Goal: Task Accomplishment & Management: Use online tool/utility

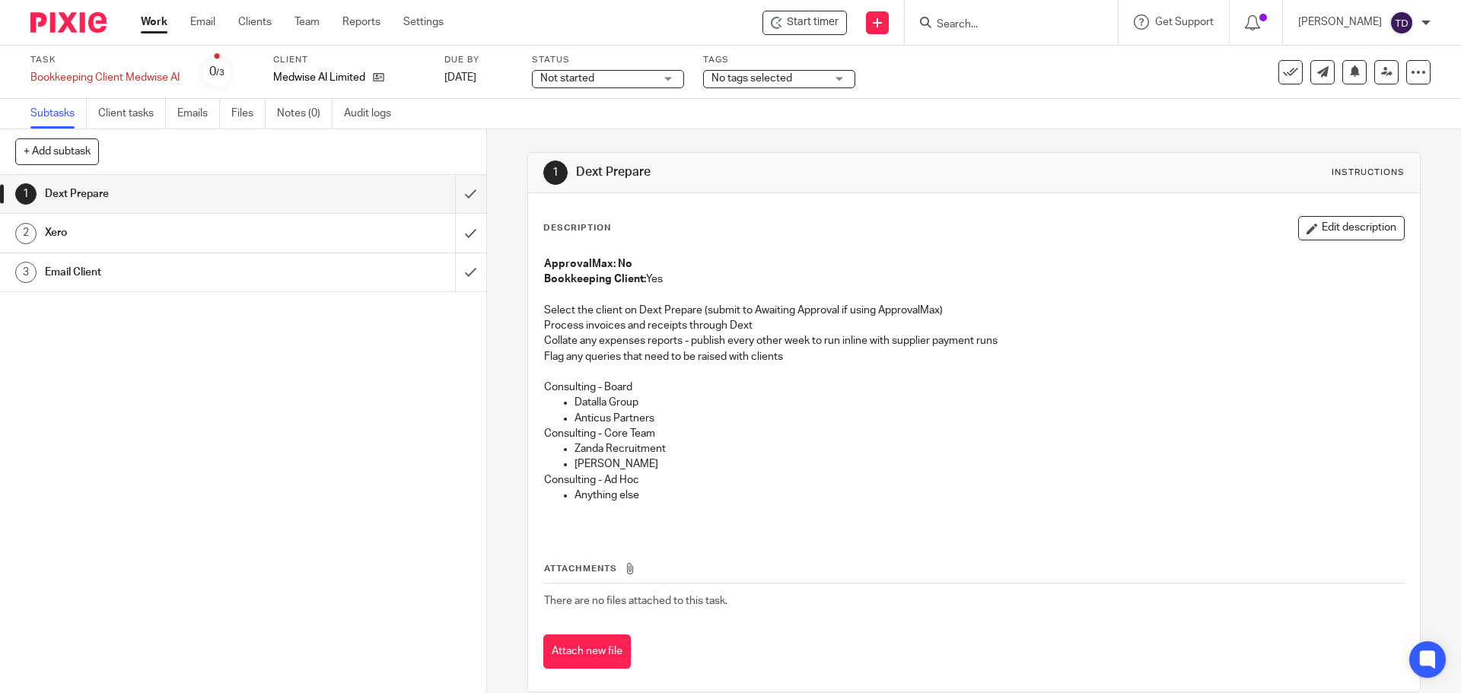
click at [154, 16] on link "Work" at bounding box center [154, 21] width 27 height 15
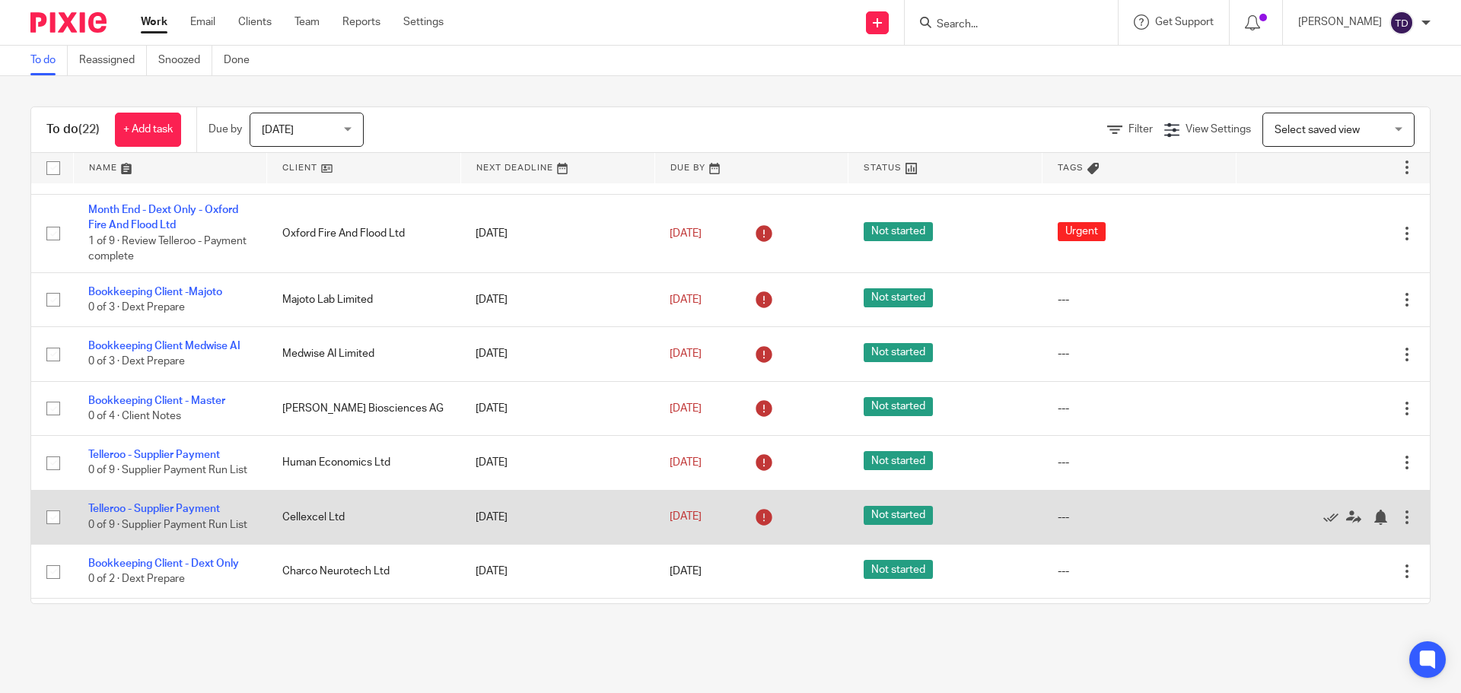
scroll to position [730, 0]
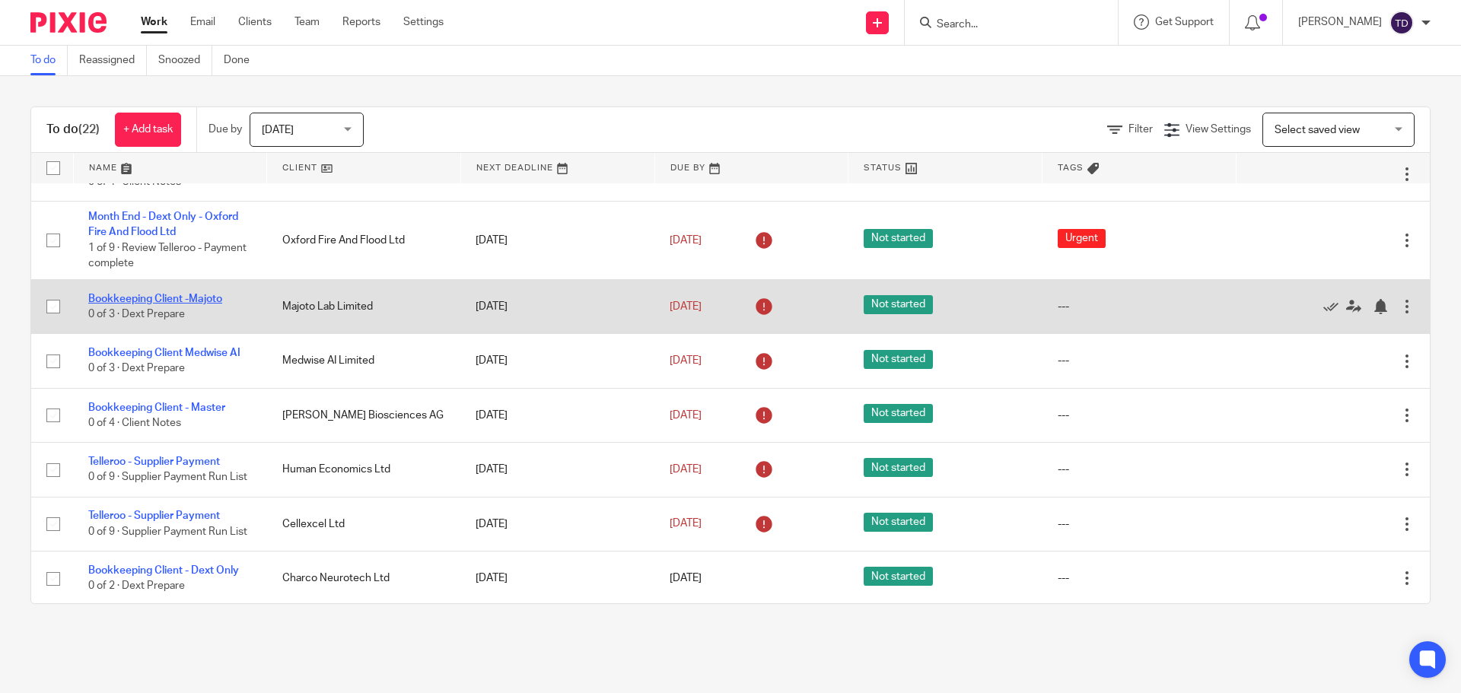
click at [167, 304] on link "Bookkeeping Client -Majoto" at bounding box center [155, 299] width 134 height 11
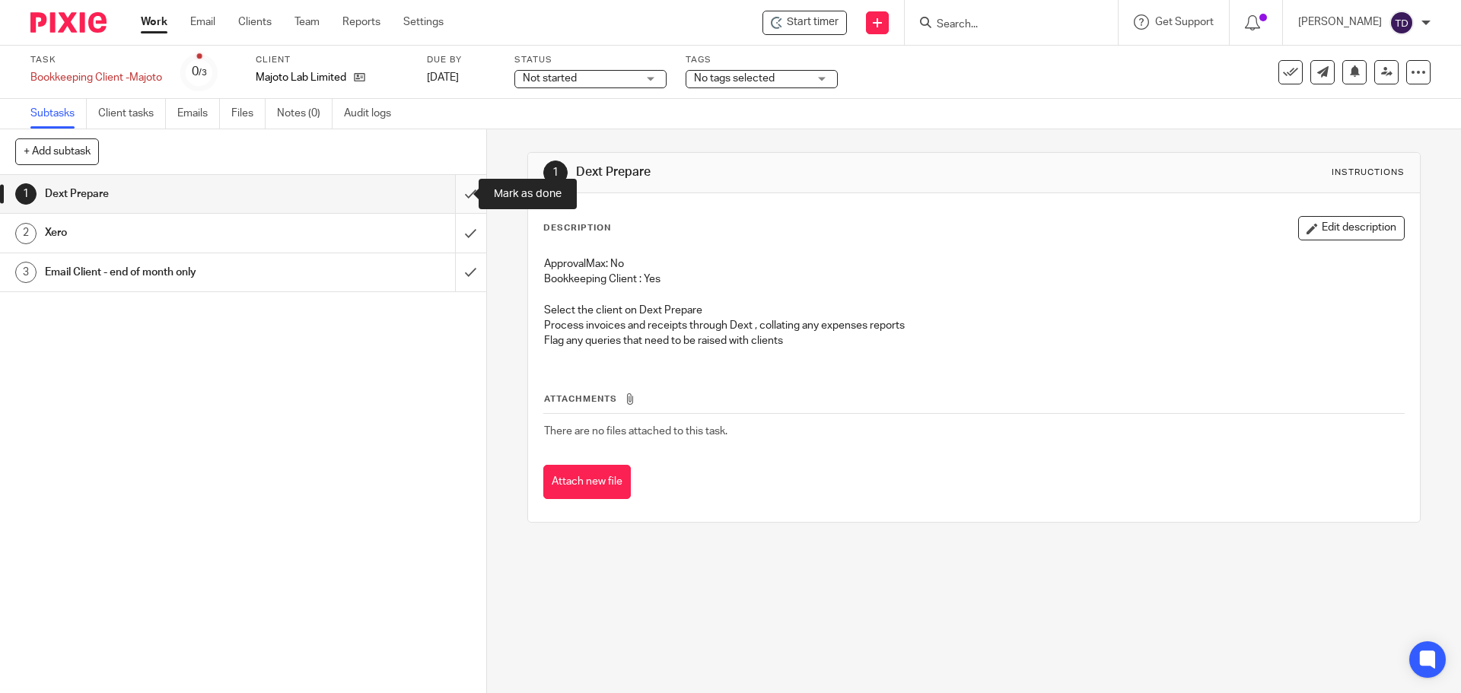
click at [445, 193] on input "submit" at bounding box center [243, 194] width 486 height 38
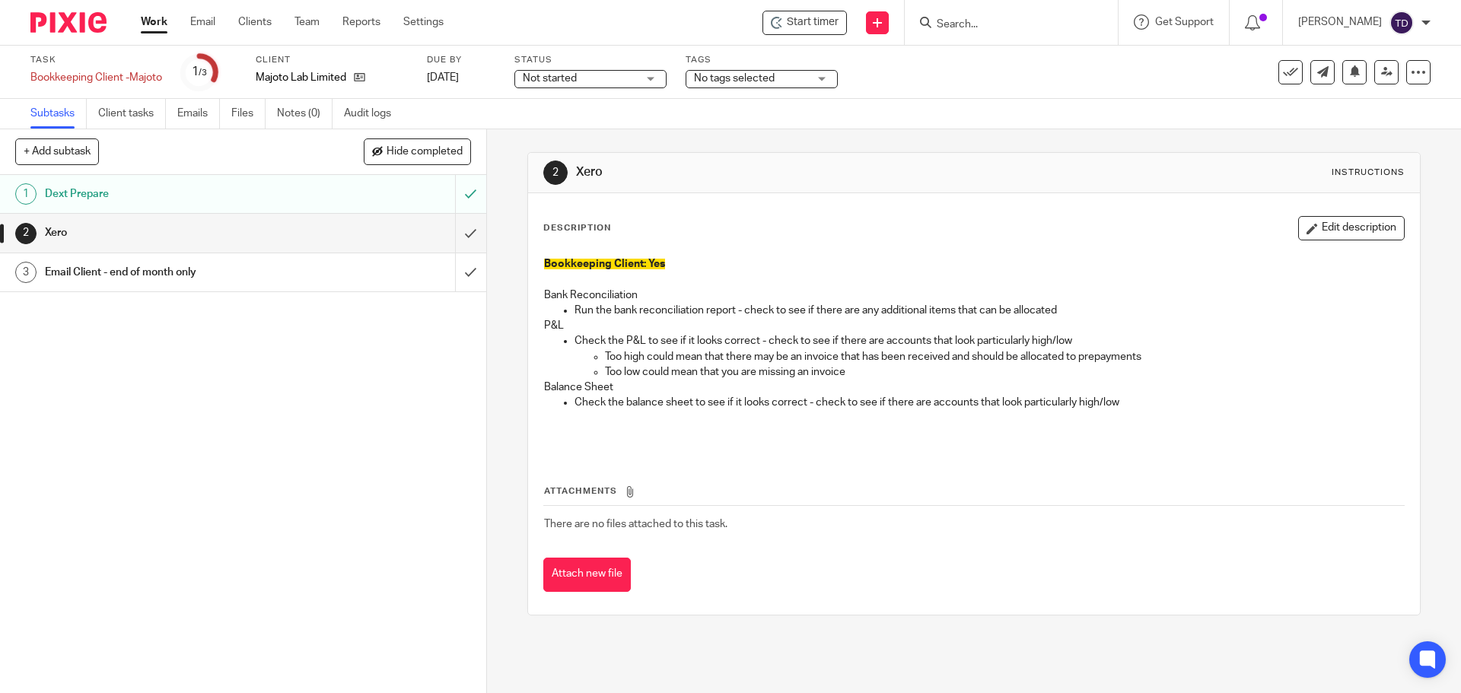
click at [1166, 650] on div "2 Xero Instructions Description Edit description Bookkeeping Client: Yes Bank R…" at bounding box center [974, 411] width 974 height 564
click at [451, 231] on input "submit" at bounding box center [243, 233] width 486 height 38
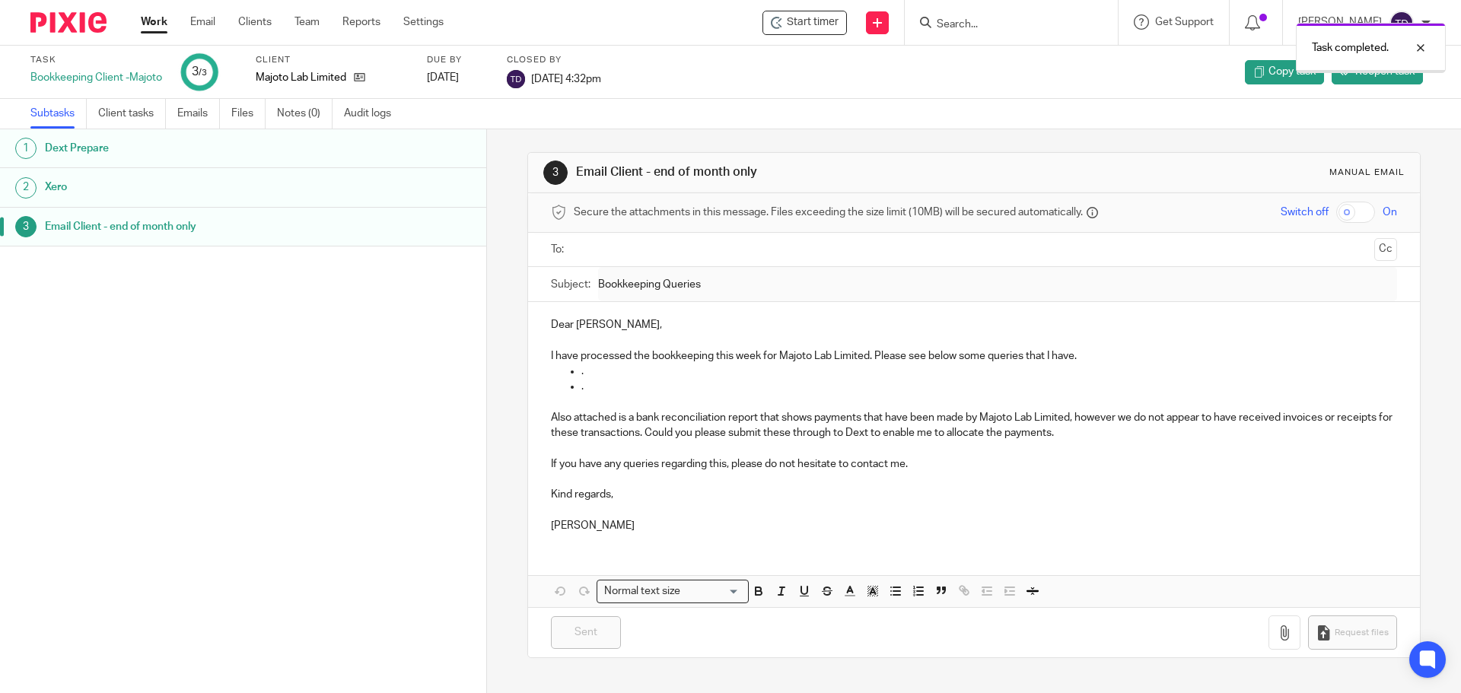
drag, startPoint x: 0, startPoint y: 0, endPoint x: 153, endPoint y: 19, distance: 154.1
click at [153, 19] on link "Work" at bounding box center [154, 21] width 27 height 15
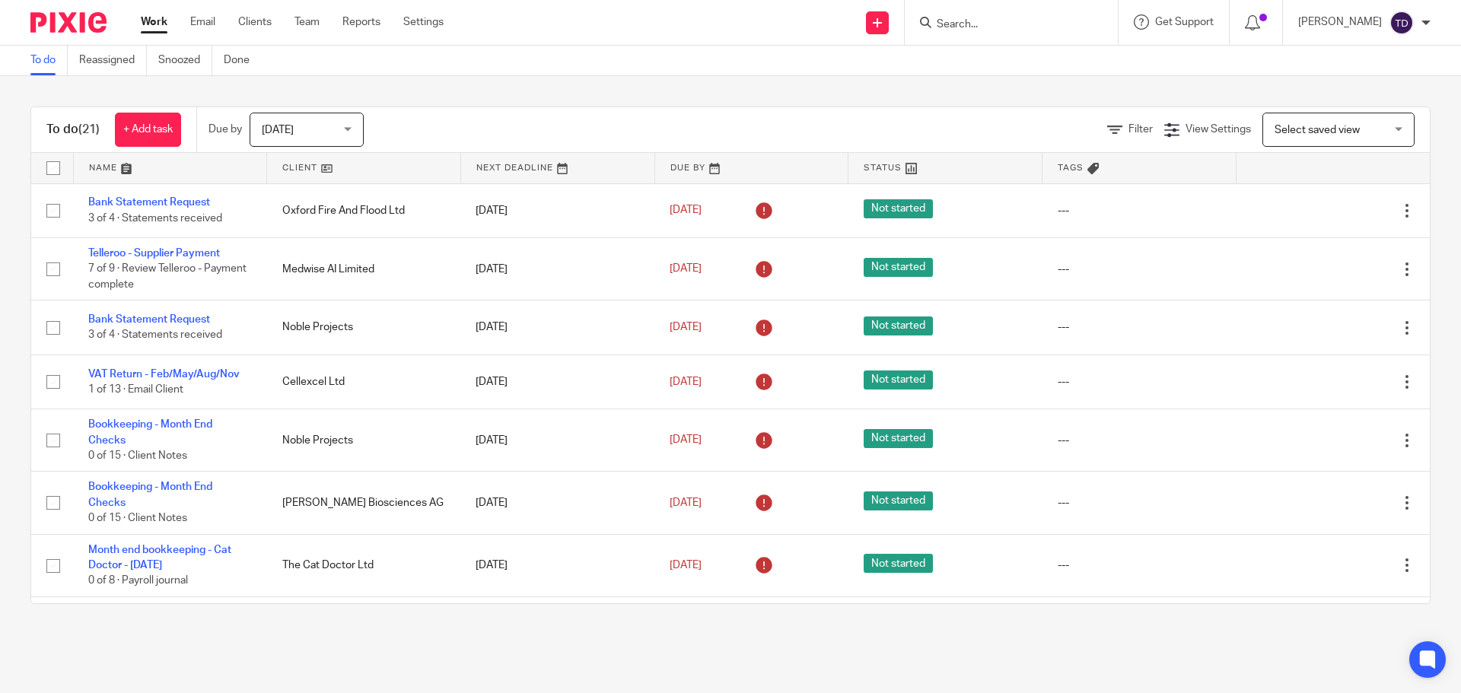
click at [1394, 18] on img at bounding box center [1401, 23] width 24 height 24
click at [1343, 107] on span "Logout" at bounding box center [1360, 105] width 34 height 11
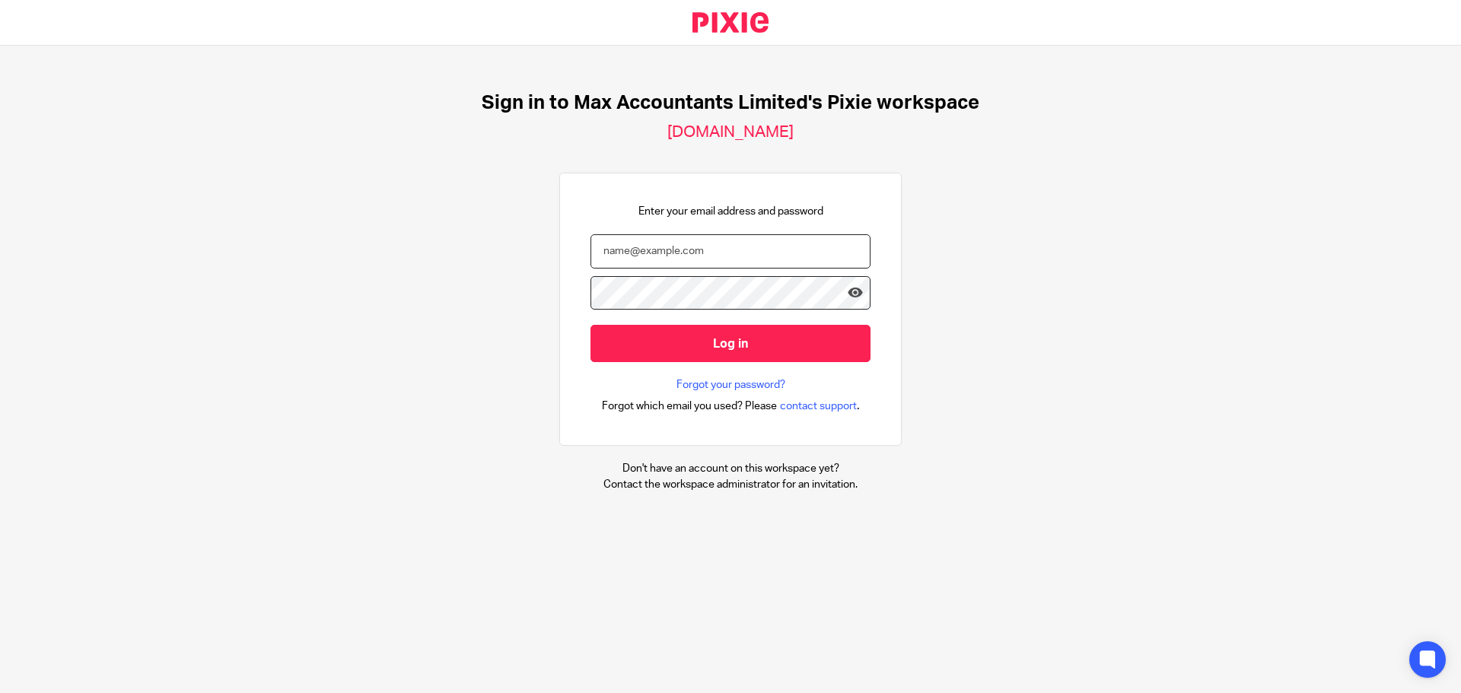
type input "[PERSON_NAME][EMAIL_ADDRESS][DOMAIN_NAME]"
